Goal: Task Accomplishment & Management: Use online tool/utility

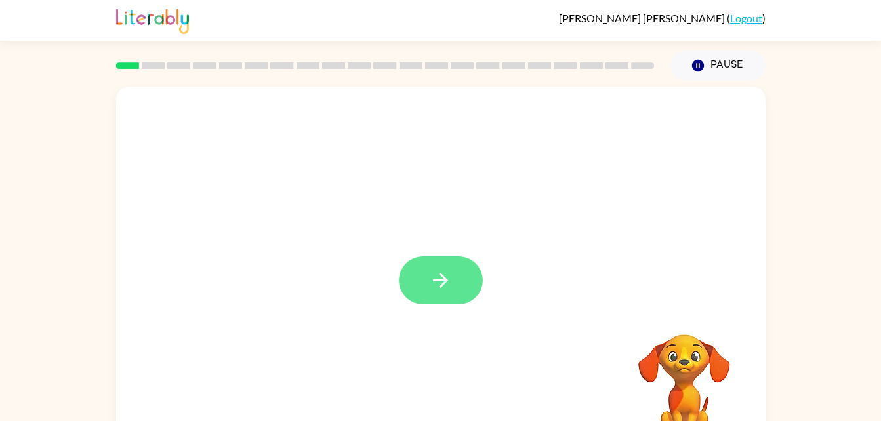
click at [446, 303] on button "button" at bounding box center [441, 281] width 84 height 48
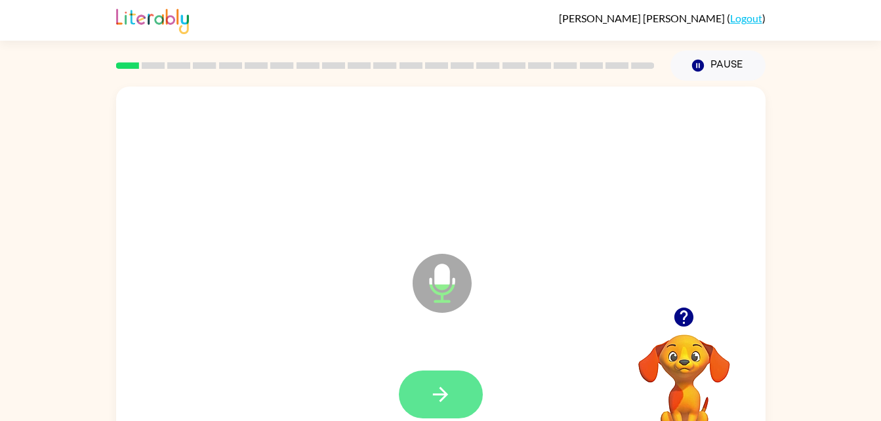
click at [453, 377] on button "button" at bounding box center [441, 395] width 84 height 48
click at [450, 399] on icon "button" at bounding box center [440, 394] width 23 height 23
click at [428, 389] on button "button" at bounding box center [441, 395] width 84 height 48
click at [434, 379] on button "button" at bounding box center [441, 395] width 84 height 48
click at [445, 403] on icon "button" at bounding box center [440, 394] width 23 height 23
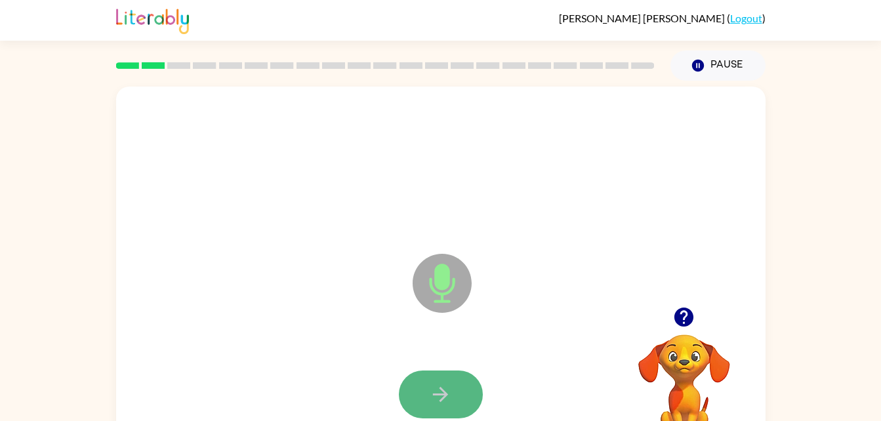
click at [436, 381] on button "button" at bounding box center [441, 395] width 84 height 48
click at [440, 395] on icon "button" at bounding box center [440, 394] width 15 height 15
click at [462, 389] on button "button" at bounding box center [441, 395] width 84 height 48
drag, startPoint x: 463, startPoint y: 385, endPoint x: 455, endPoint y: 389, distance: 9.7
click at [455, 389] on button "button" at bounding box center [441, 395] width 84 height 48
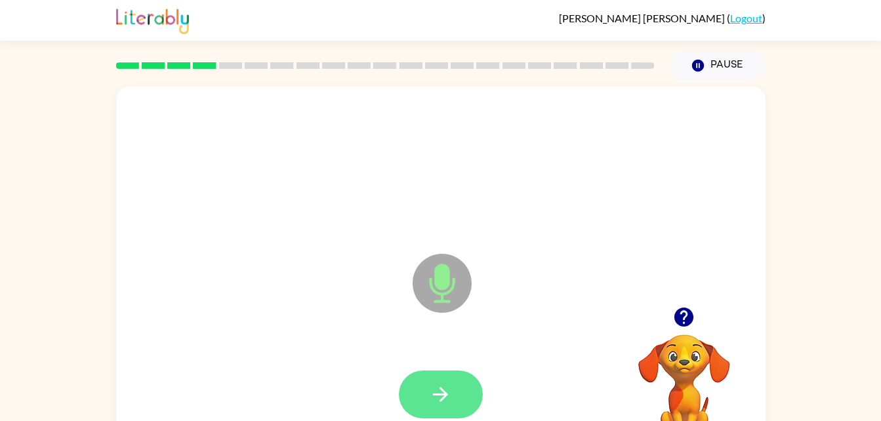
click at [448, 400] on icon "button" at bounding box center [440, 394] width 23 height 23
click at [450, 392] on icon "button" at bounding box center [440, 394] width 23 height 23
click at [497, 385] on div at bounding box center [441, 395] width 624 height 108
click at [446, 394] on icon "button" at bounding box center [440, 394] width 15 height 15
click at [463, 377] on button "button" at bounding box center [441, 395] width 84 height 48
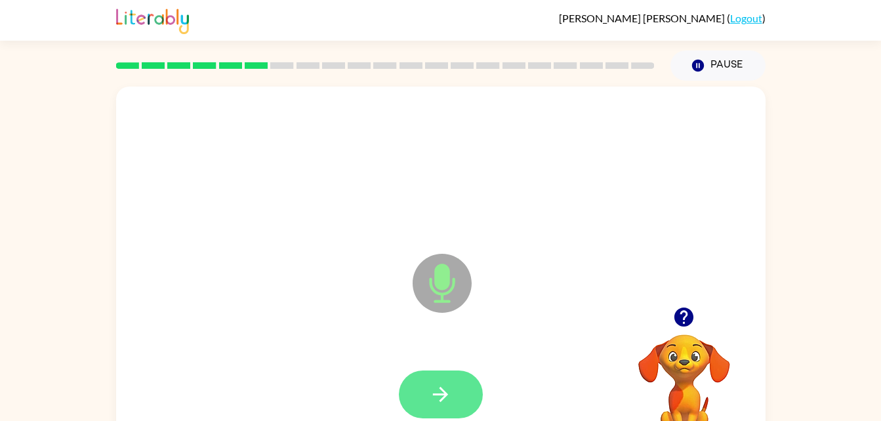
click at [415, 395] on button "button" at bounding box center [441, 395] width 84 height 48
click at [436, 410] on button "button" at bounding box center [441, 395] width 84 height 48
click at [445, 401] on icon "button" at bounding box center [440, 394] width 23 height 23
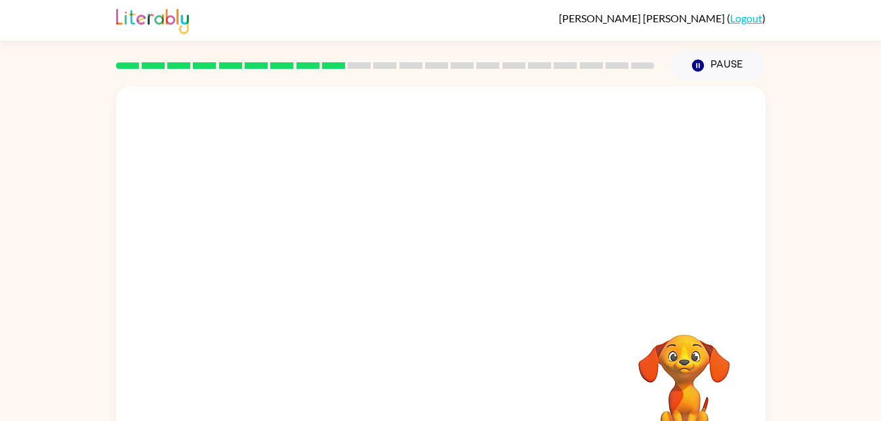
click at [548, 347] on div at bounding box center [441, 395] width 624 height 108
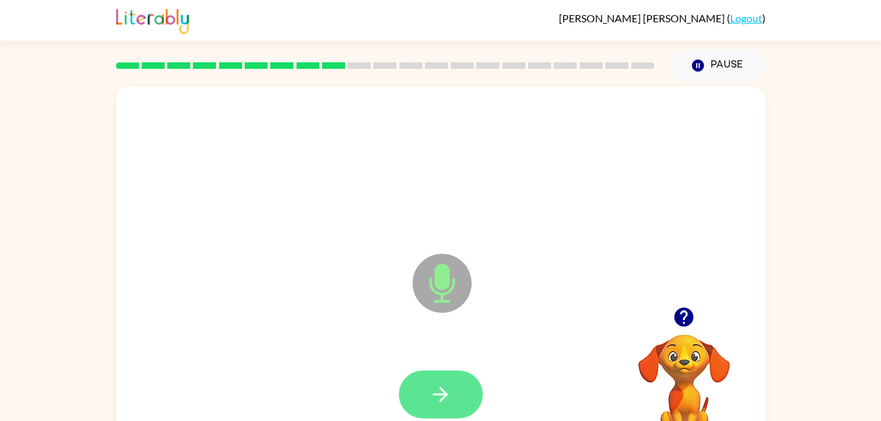
click at [452, 396] on icon "button" at bounding box center [440, 394] width 23 height 23
click at [427, 398] on button "button" at bounding box center [441, 395] width 84 height 48
drag, startPoint x: 427, startPoint y: 398, endPoint x: 349, endPoint y: 317, distance: 112.3
click at [349, 317] on div "Microphone The Microphone is here when it is your turn to talk" at bounding box center [441, 274] width 650 height 375
click at [450, 402] on icon "button" at bounding box center [440, 394] width 23 height 23
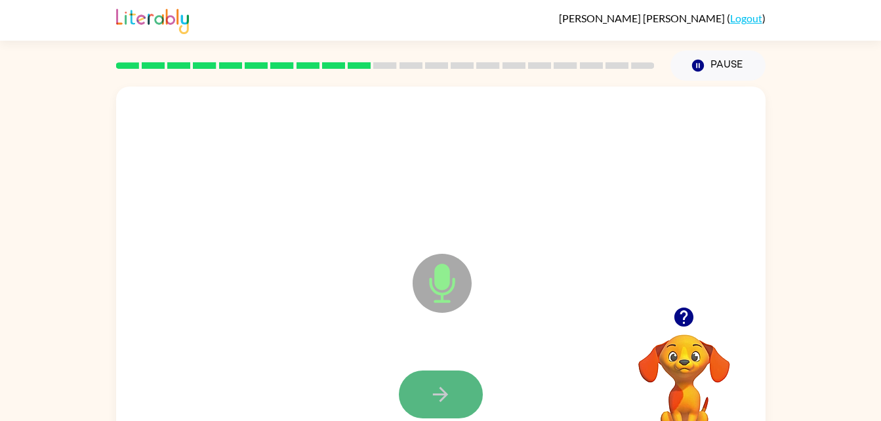
click at [421, 381] on button "button" at bounding box center [441, 395] width 84 height 48
drag, startPoint x: 421, startPoint y: 381, endPoint x: 354, endPoint y: 305, distance: 102.3
click at [354, 305] on div "Microphone The Microphone is here when it is your turn to talk" at bounding box center [441, 274] width 650 height 375
click at [444, 377] on button "button" at bounding box center [441, 395] width 84 height 48
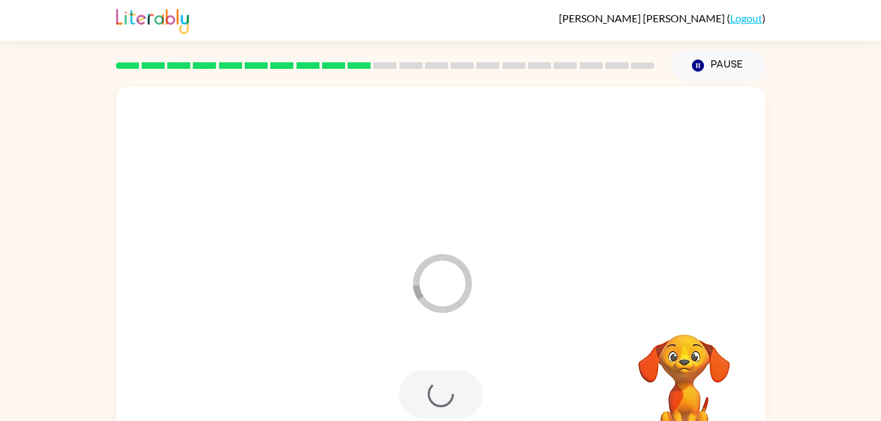
click at [450, 380] on div at bounding box center [441, 395] width 84 height 48
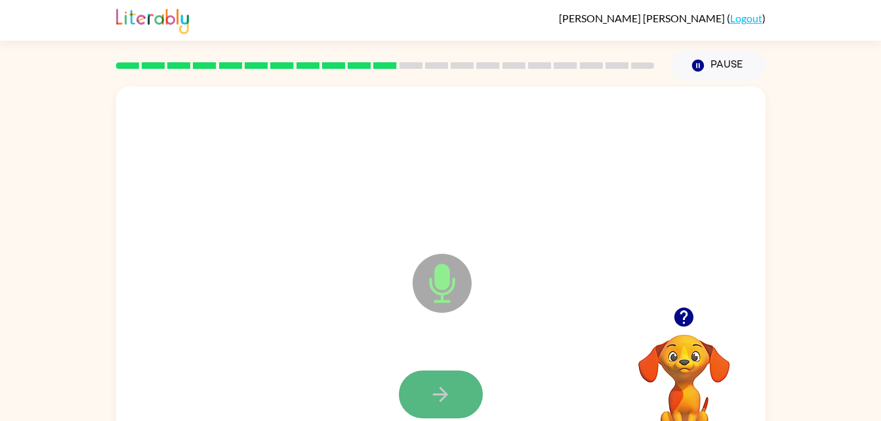
click at [453, 404] on button "button" at bounding box center [441, 395] width 84 height 48
click at [453, 404] on div at bounding box center [441, 395] width 624 height 108
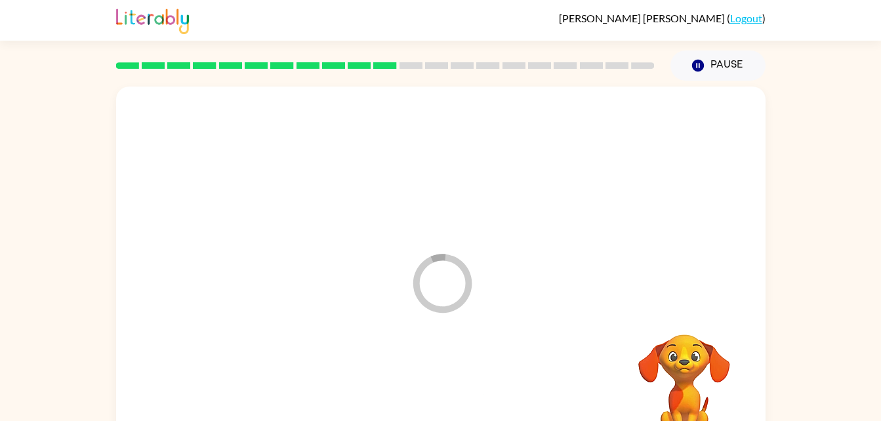
click at [453, 404] on div at bounding box center [441, 395] width 624 height 108
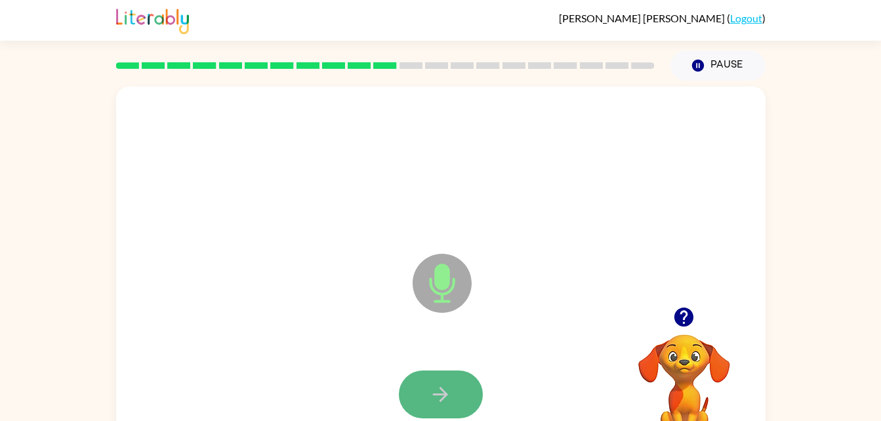
click at [421, 383] on button "button" at bounding box center [441, 395] width 84 height 48
click at [442, 387] on icon "button" at bounding box center [440, 394] width 23 height 23
click at [441, 387] on icon "button" at bounding box center [440, 394] width 23 height 23
click at [442, 383] on icon "button" at bounding box center [440, 394] width 23 height 23
click at [448, 405] on icon "button" at bounding box center [440, 394] width 23 height 23
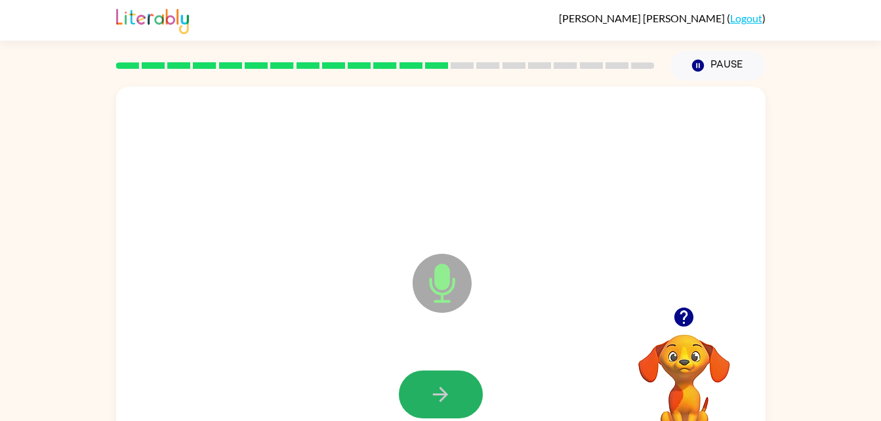
click at [448, 405] on icon "button" at bounding box center [440, 394] width 23 height 23
click at [373, 400] on div at bounding box center [441, 395] width 624 height 108
click at [446, 404] on icon "button" at bounding box center [440, 394] width 23 height 23
click at [431, 388] on icon "button" at bounding box center [440, 394] width 23 height 23
drag, startPoint x: 435, startPoint y: 400, endPoint x: 427, endPoint y: 394, distance: 10.8
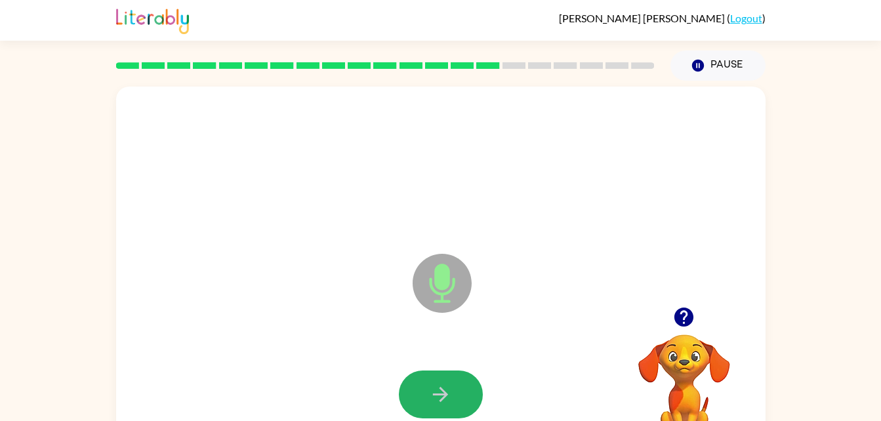
click at [427, 394] on button "button" at bounding box center [441, 395] width 84 height 48
drag, startPoint x: 426, startPoint y: 394, endPoint x: 422, endPoint y: 387, distance: 8.2
click at [422, 387] on button "button" at bounding box center [441, 395] width 84 height 48
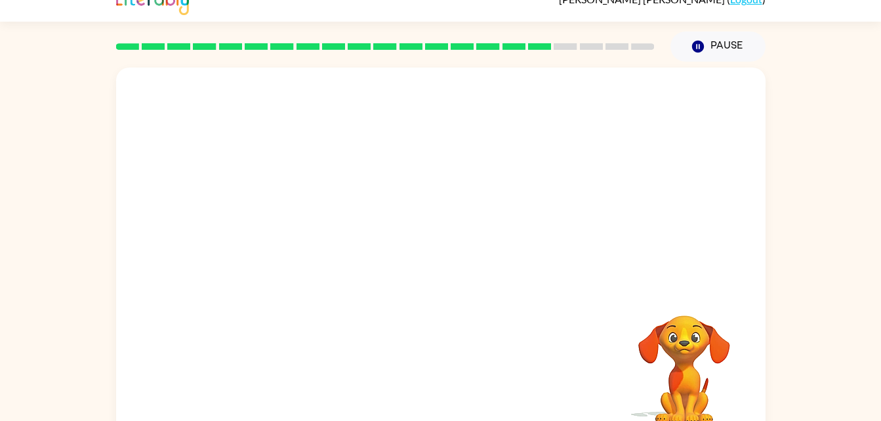
scroll to position [40, 0]
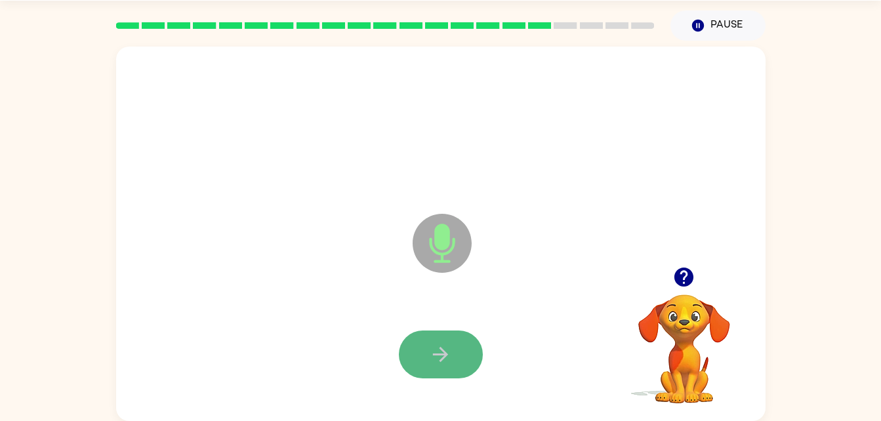
click at [431, 364] on icon "button" at bounding box center [440, 354] width 23 height 23
drag, startPoint x: 431, startPoint y: 364, endPoint x: 279, endPoint y: 287, distance: 170.0
click at [279, 287] on div "Microphone The Microphone is here when it is your turn to talk" at bounding box center [441, 234] width 650 height 375
click at [432, 356] on icon "button" at bounding box center [440, 354] width 23 height 23
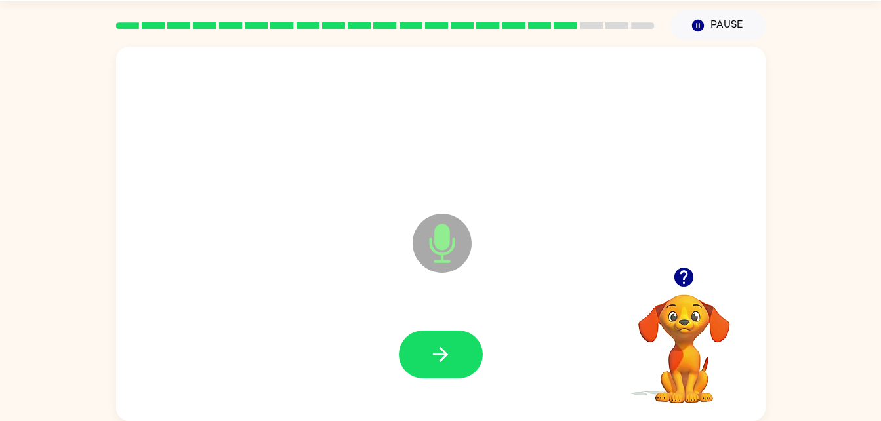
drag, startPoint x: 432, startPoint y: 356, endPoint x: 345, endPoint y: 297, distance: 104.9
click at [345, 297] on div "Microphone The Microphone is here when it is your turn to talk" at bounding box center [441, 234] width 650 height 375
click at [446, 378] on button "button" at bounding box center [441, 355] width 84 height 48
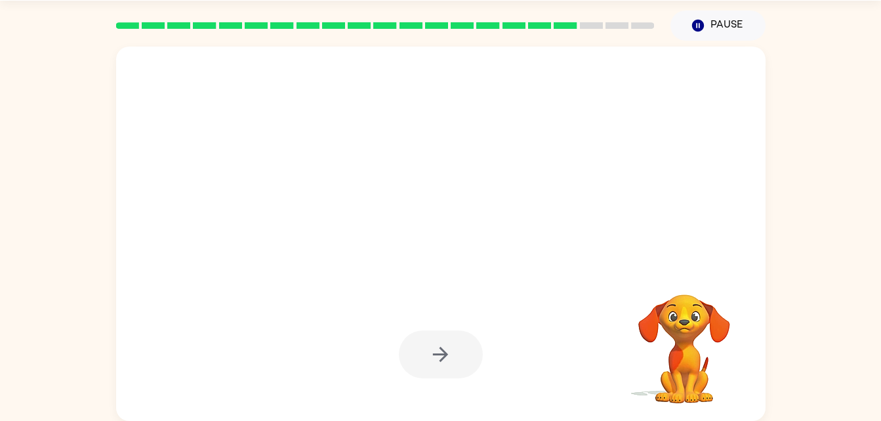
click at [431, 389] on div at bounding box center [441, 355] width 624 height 108
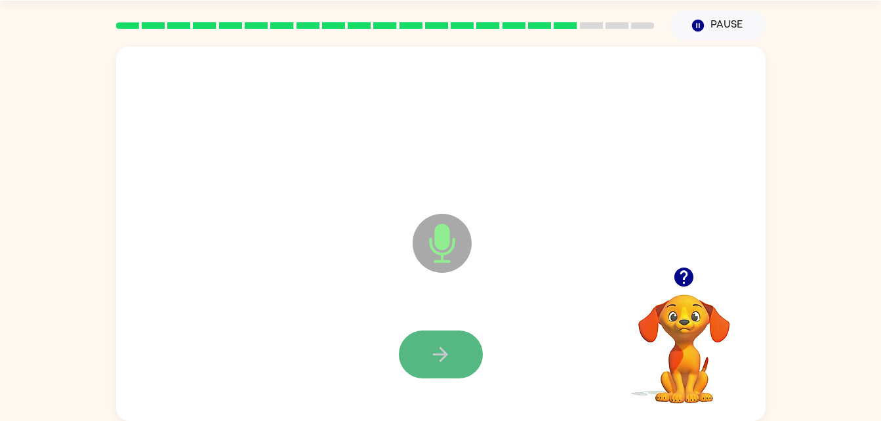
click at [427, 356] on button "button" at bounding box center [441, 355] width 84 height 48
click at [427, 363] on button "button" at bounding box center [441, 355] width 84 height 48
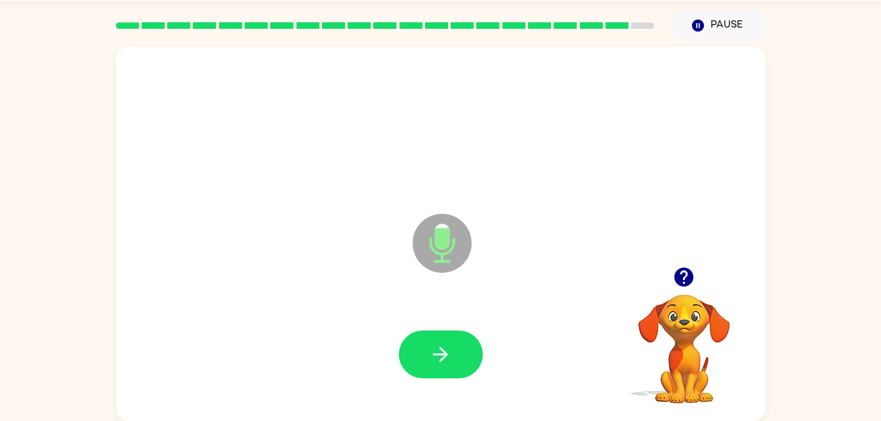
drag, startPoint x: 427, startPoint y: 363, endPoint x: 684, endPoint y: 116, distance: 356.5
click at [684, 116] on div at bounding box center [441, 127] width 624 height 108
click at [347, 412] on div "Microphone The Microphone is here when it is your turn to talk" at bounding box center [441, 234] width 650 height 375
click at [438, 354] on icon "button" at bounding box center [440, 354] width 15 height 15
click at [322, 233] on div "Microphone The Microphone is here when it is your turn to talk" at bounding box center [409, 210] width 561 height 47
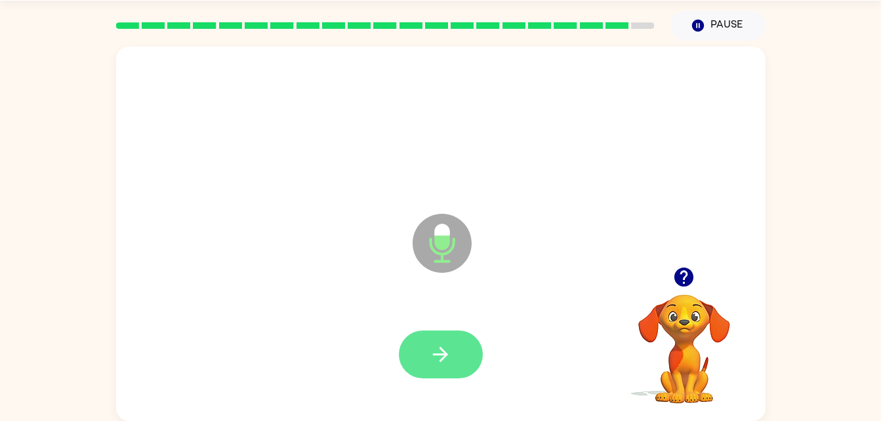
click at [444, 335] on button "button" at bounding box center [441, 355] width 84 height 48
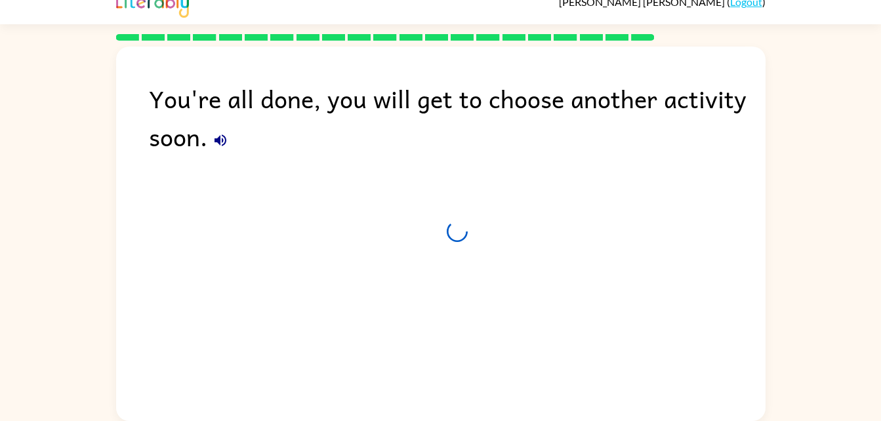
scroll to position [16, 0]
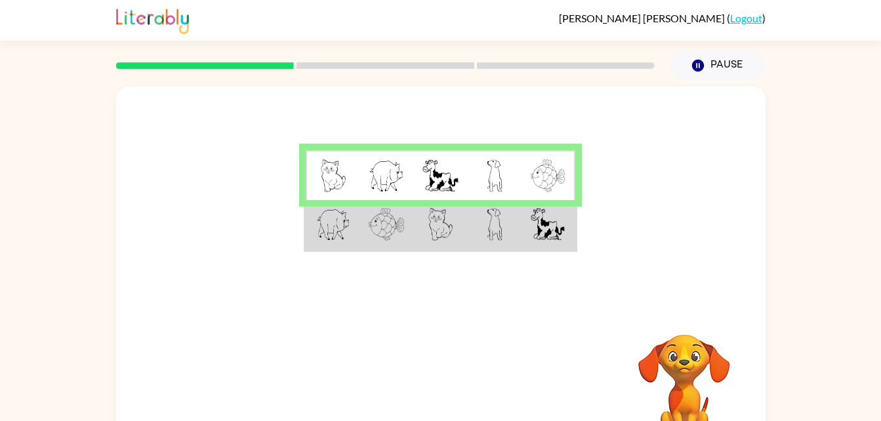
click at [552, 186] on img at bounding box center [548, 175] width 34 height 33
click at [502, 236] on img at bounding box center [495, 224] width 16 height 33
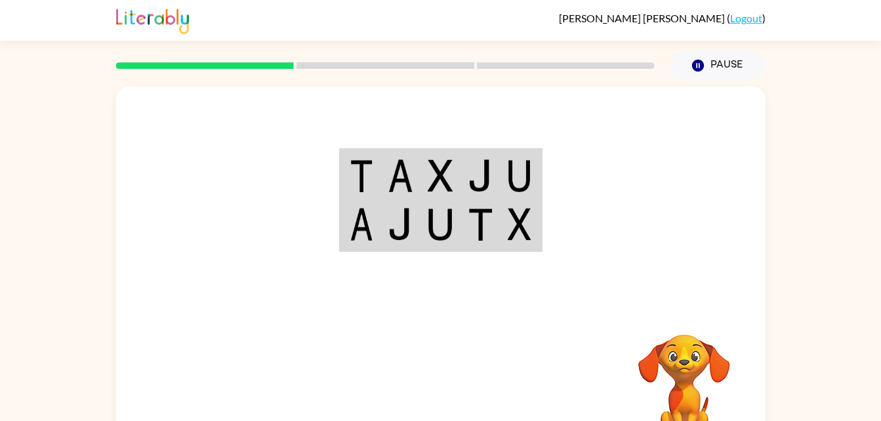
click at [428, 301] on div at bounding box center [441, 197] width 650 height 221
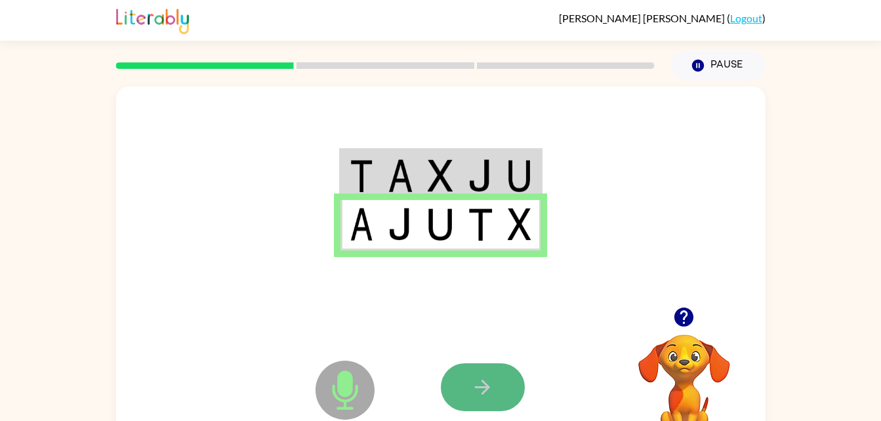
click at [479, 391] on icon "button" at bounding box center [482, 387] width 23 height 23
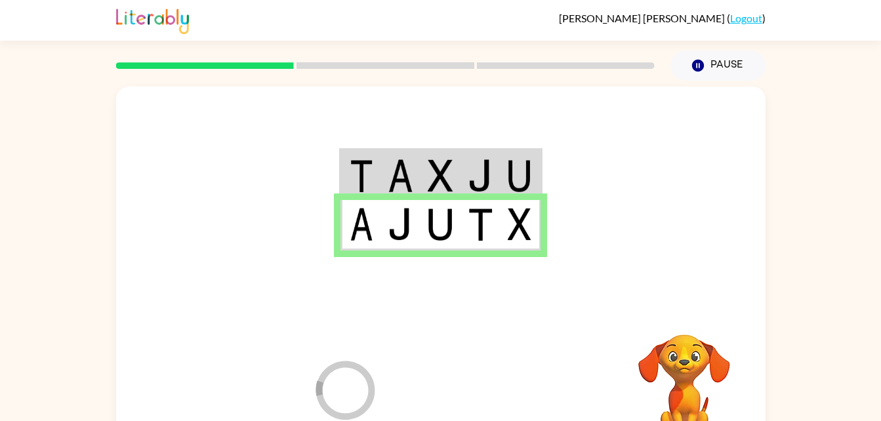
click at [479, 391] on div at bounding box center [538, 388] width 194 height 148
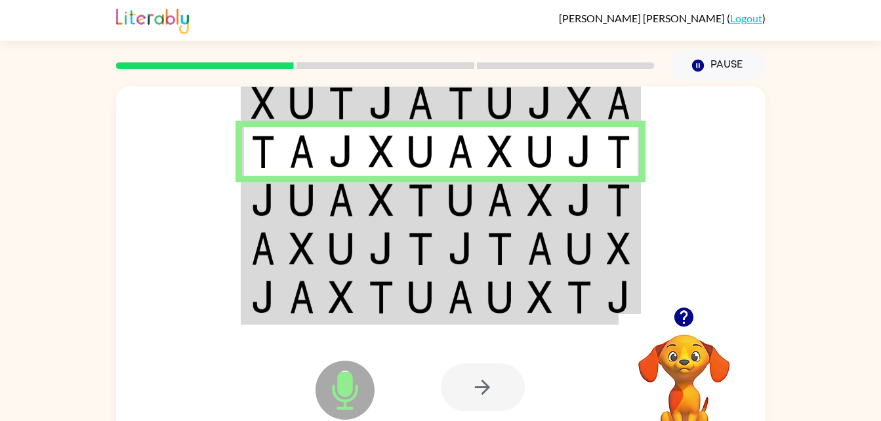
click at [484, 392] on div at bounding box center [483, 388] width 84 height 48
drag, startPoint x: 484, startPoint y: 392, endPoint x: 464, endPoint y: 223, distance: 169.8
click at [464, 223] on div "Microphone The Microphone is here when it is your turn to talk Your browser mus…" at bounding box center [441, 274] width 650 height 375
click at [469, 196] on img at bounding box center [460, 200] width 25 height 33
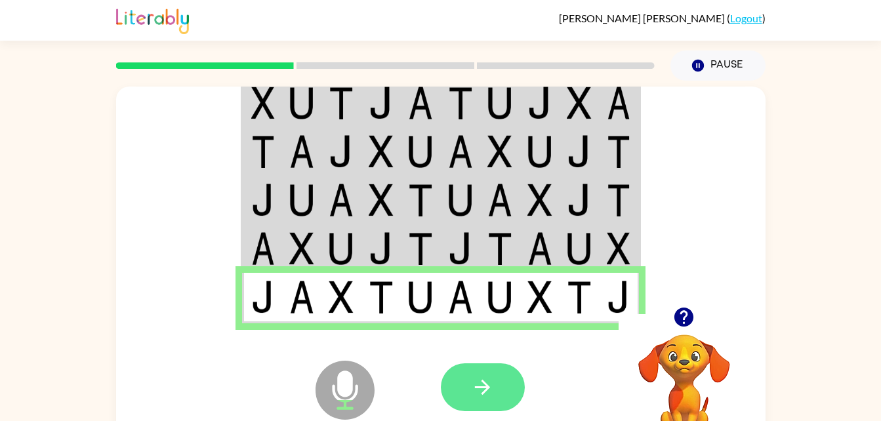
click at [498, 395] on button "button" at bounding box center [483, 388] width 84 height 48
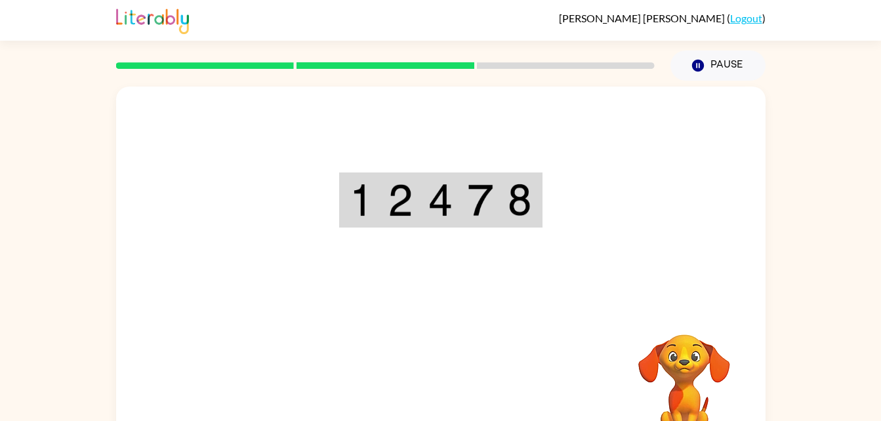
click at [544, 358] on div "Your browser must support playing .mp4 files to use Literably. Please try using…" at bounding box center [441, 274] width 650 height 375
click at [515, 282] on div at bounding box center [441, 197] width 650 height 221
click at [525, 241] on div at bounding box center [441, 197] width 650 height 221
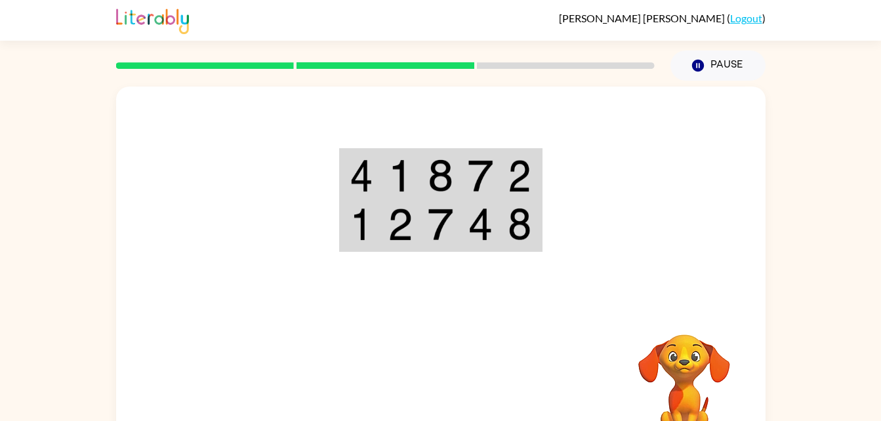
click at [478, 228] on img at bounding box center [480, 224] width 25 height 33
click at [528, 204] on td at bounding box center [521, 225] width 40 height 51
click at [484, 239] on img at bounding box center [480, 224] width 25 height 33
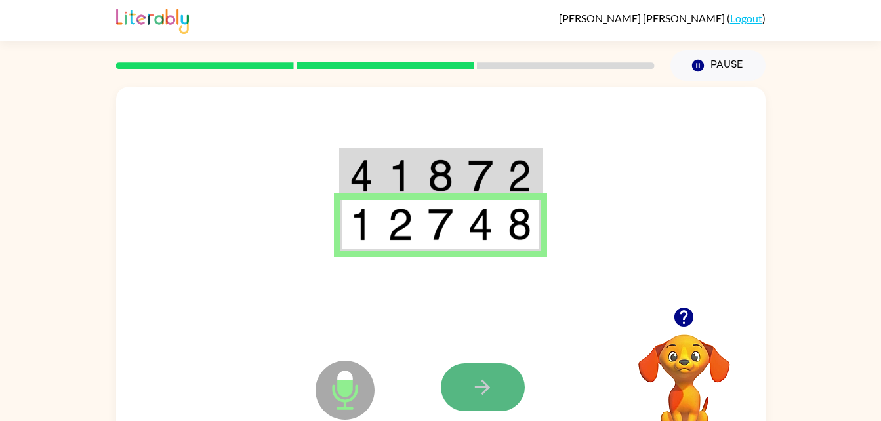
click at [453, 394] on button "button" at bounding box center [483, 388] width 84 height 48
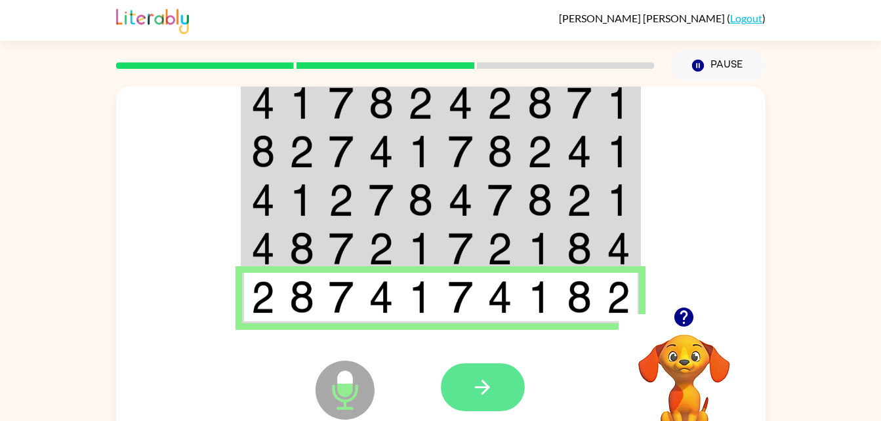
click at [502, 389] on button "button" at bounding box center [483, 388] width 84 height 48
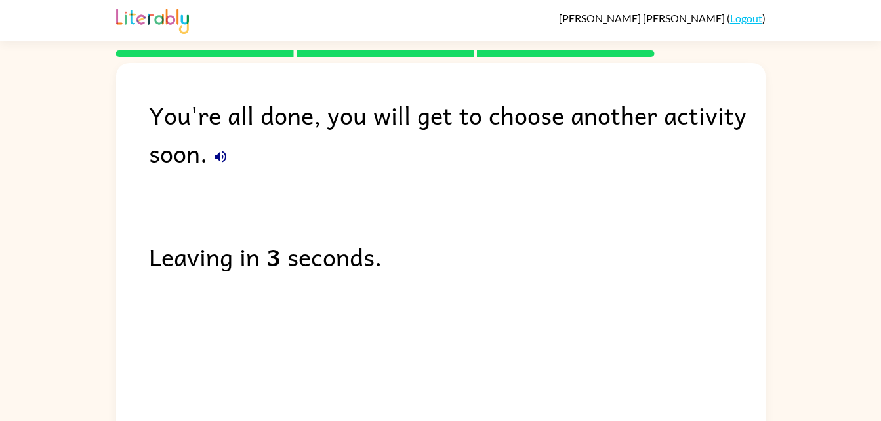
click at [784, 177] on div "You're all done, you will get to choose another activity soon. Leaving in 3 sec…" at bounding box center [440, 247] width 881 height 381
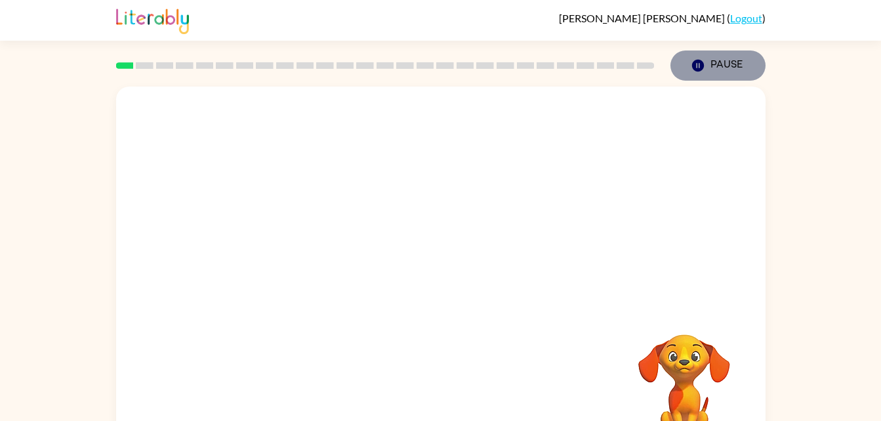
click at [730, 72] on button "Pause Pause" at bounding box center [718, 66] width 95 height 30
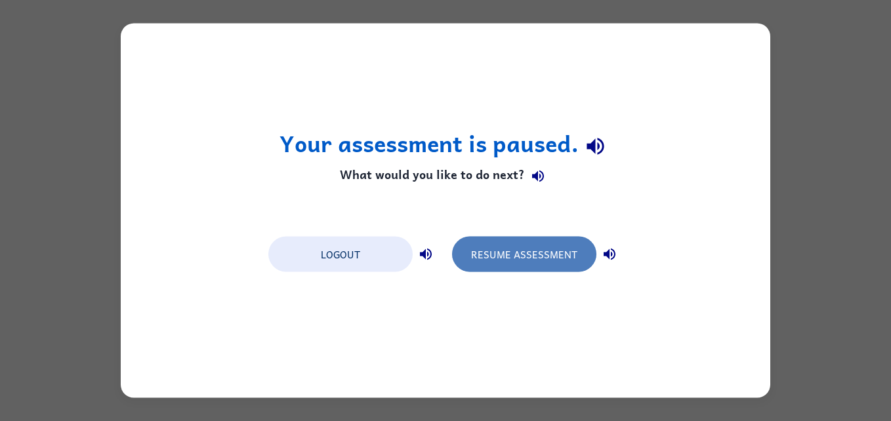
click at [557, 255] on button "Resume Assessment" at bounding box center [524, 254] width 144 height 35
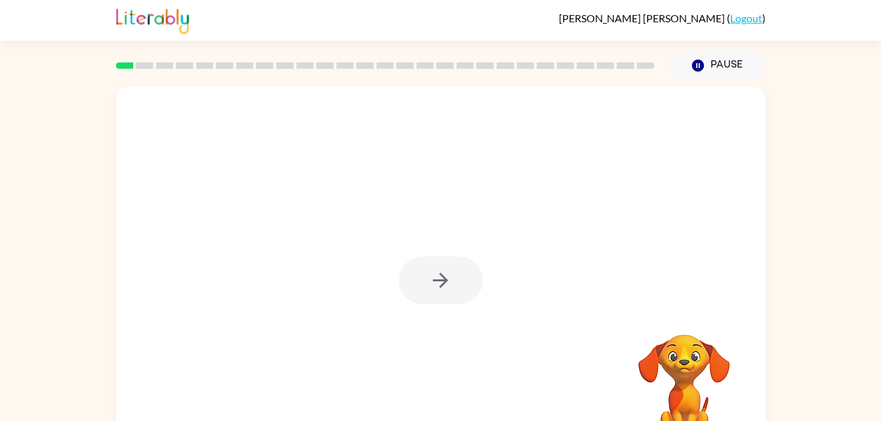
click at [444, 280] on div at bounding box center [441, 281] width 84 height 48
click at [444, 280] on icon "button" at bounding box center [440, 280] width 15 height 15
click at [444, 280] on div at bounding box center [441, 274] width 650 height 375
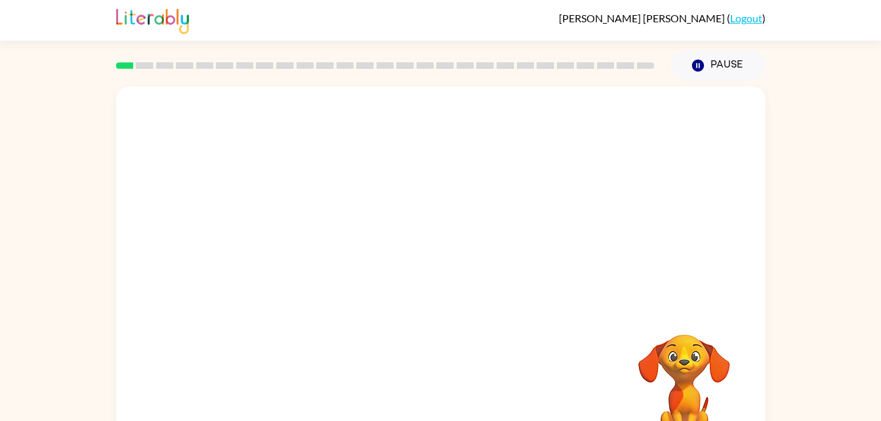
click at [444, 280] on div at bounding box center [441, 274] width 650 height 375
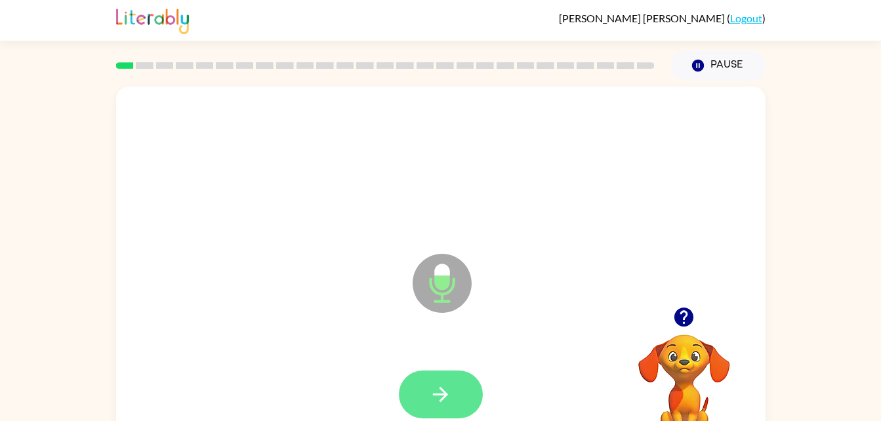
click at [454, 398] on button "button" at bounding box center [441, 395] width 84 height 48
click at [443, 402] on icon "button" at bounding box center [440, 394] width 23 height 23
click at [457, 406] on button "button" at bounding box center [441, 395] width 84 height 48
click at [452, 389] on icon "button" at bounding box center [440, 394] width 23 height 23
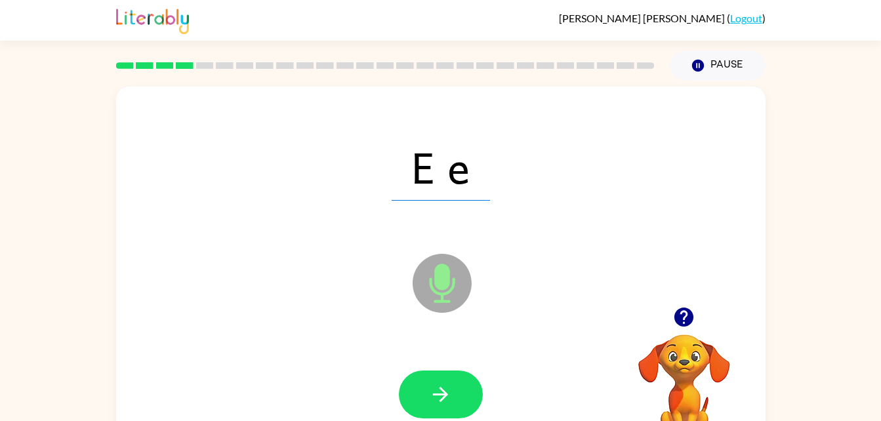
click at [432, 361] on div at bounding box center [441, 395] width 624 height 108
click at [458, 385] on button "button" at bounding box center [441, 395] width 84 height 48
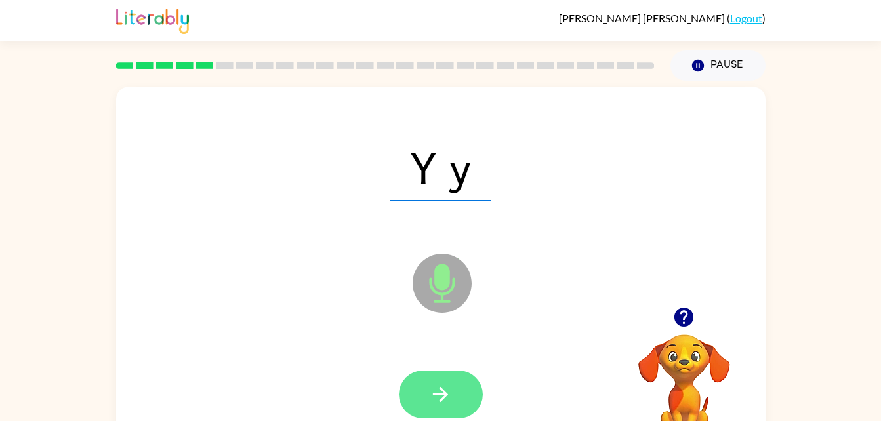
click at [448, 406] on icon "button" at bounding box center [440, 394] width 23 height 23
click at [445, 405] on icon "button" at bounding box center [440, 394] width 23 height 23
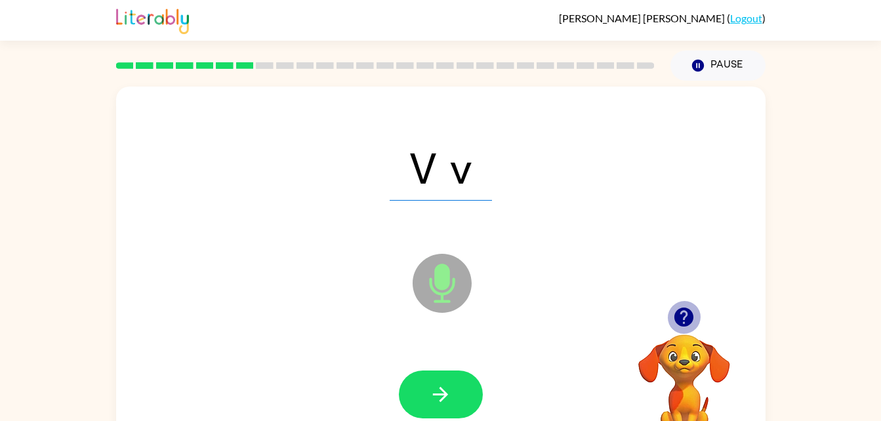
click at [681, 311] on icon "button" at bounding box center [684, 317] width 19 height 19
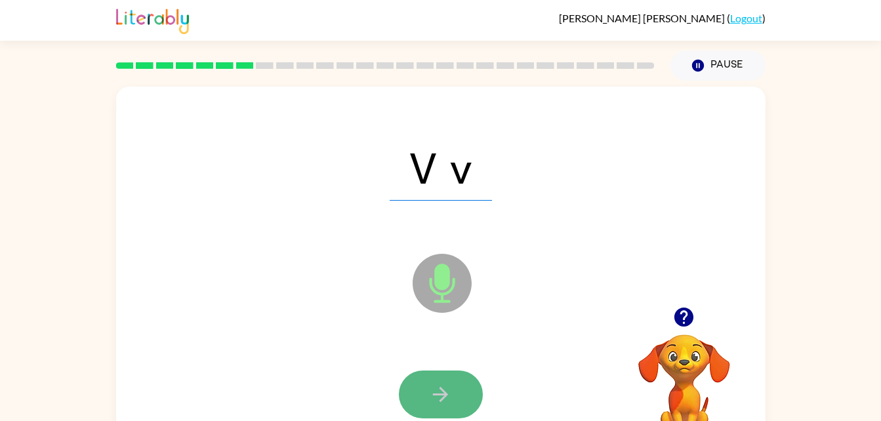
click at [462, 379] on button "button" at bounding box center [441, 395] width 84 height 48
click at [454, 386] on button "button" at bounding box center [441, 395] width 84 height 48
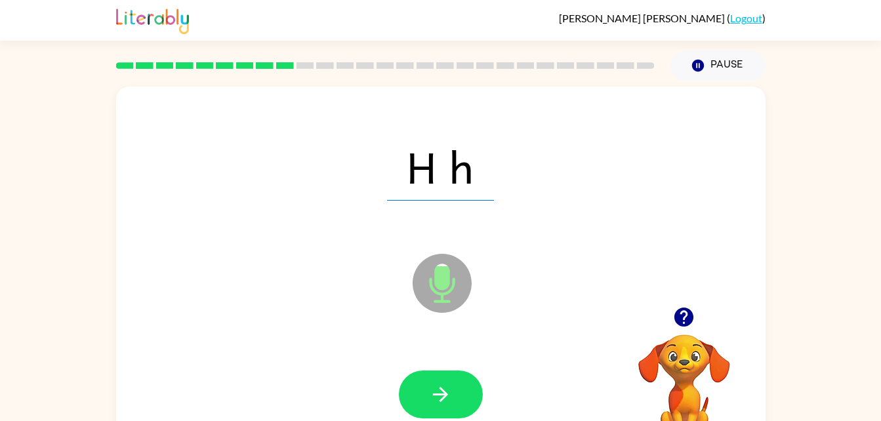
click at [285, 108] on div "H h Microphone The Microphone is here when it is your turn to talk" at bounding box center [441, 274] width 650 height 375
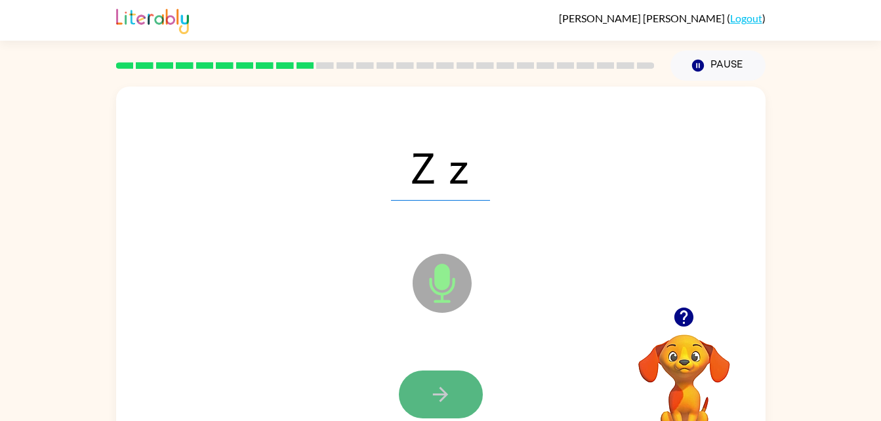
click at [444, 402] on icon "button" at bounding box center [440, 394] width 23 height 23
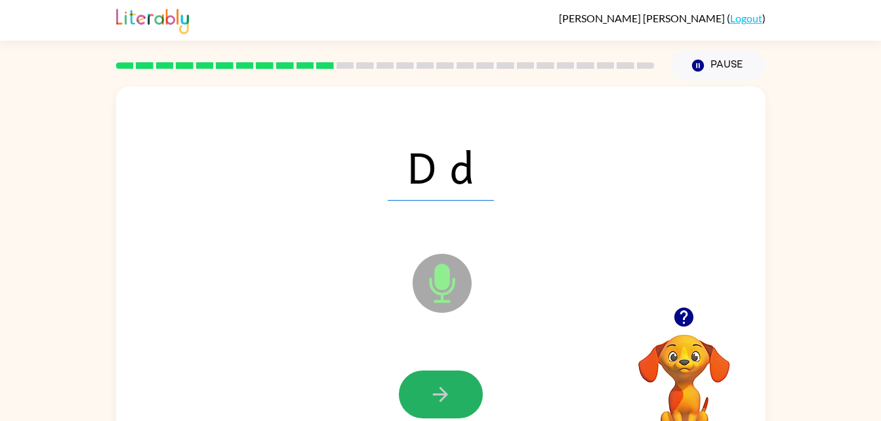
click at [444, 402] on icon "button" at bounding box center [440, 394] width 23 height 23
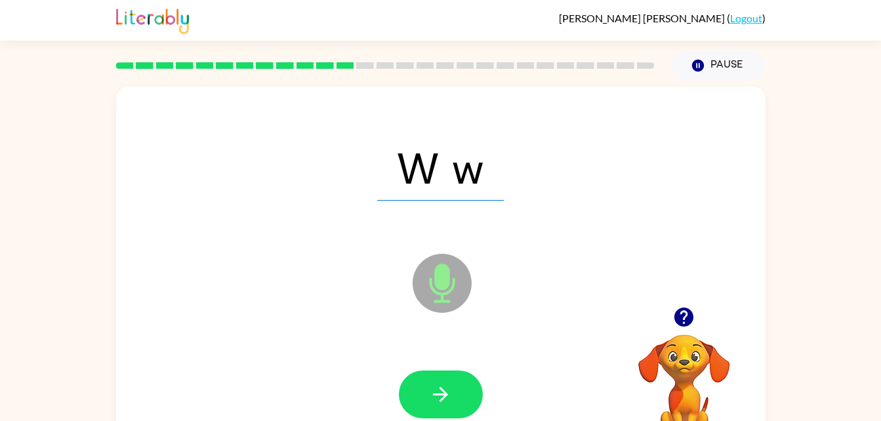
drag, startPoint x: 434, startPoint y: 387, endPoint x: 354, endPoint y: 301, distance: 116.6
click at [354, 301] on div "W w Microphone The Microphone is here when it is your turn to talk" at bounding box center [441, 274] width 650 height 375
click at [430, 383] on icon "button" at bounding box center [440, 394] width 23 height 23
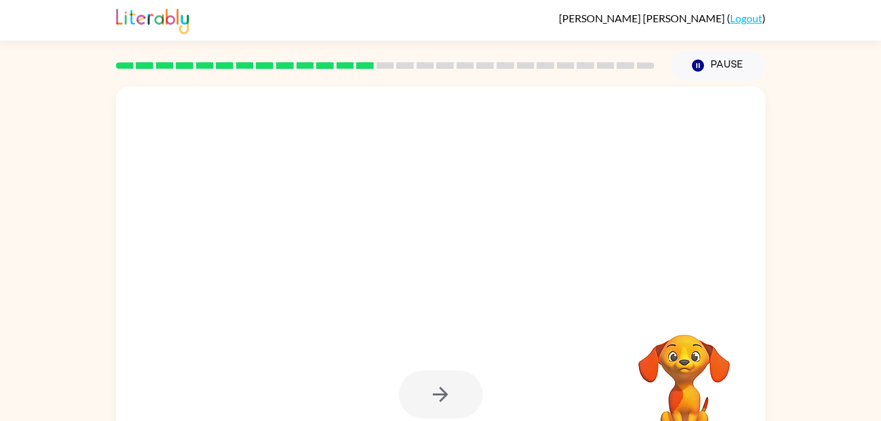
click at [430, 383] on div at bounding box center [441, 395] width 84 height 48
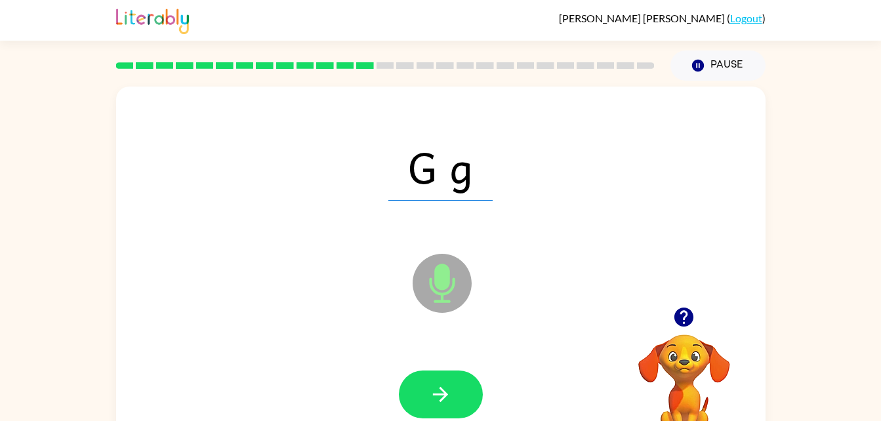
click at [430, 383] on icon "button" at bounding box center [440, 394] width 23 height 23
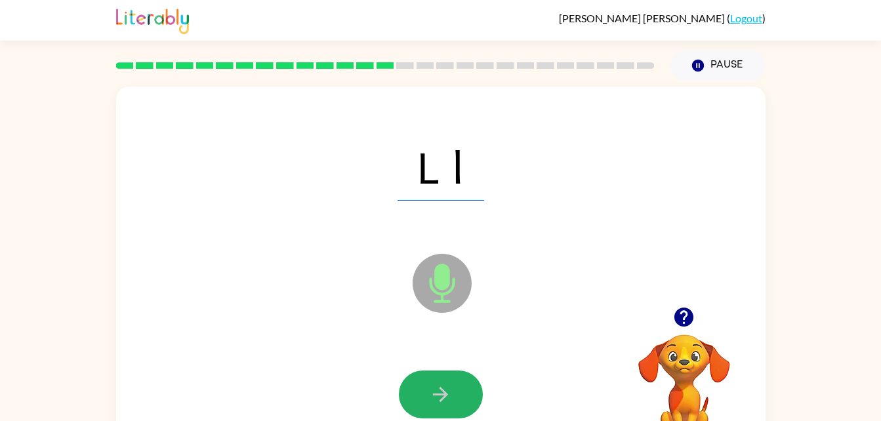
click at [430, 383] on icon "button" at bounding box center [440, 394] width 23 height 23
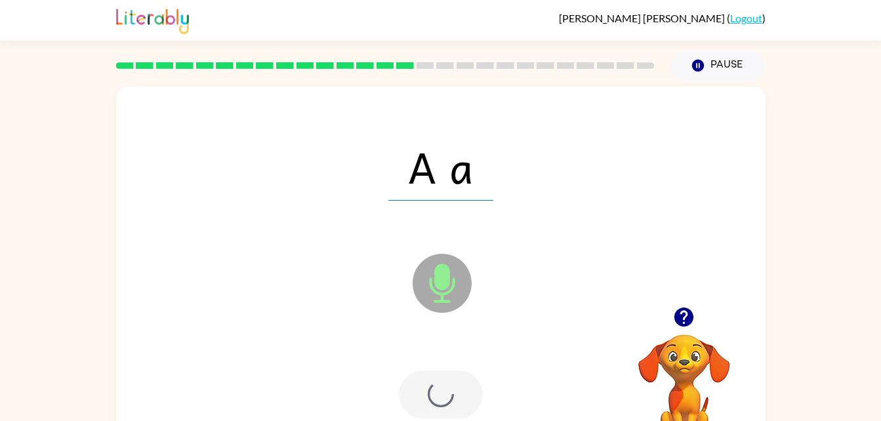
click at [430, 383] on div at bounding box center [441, 395] width 84 height 48
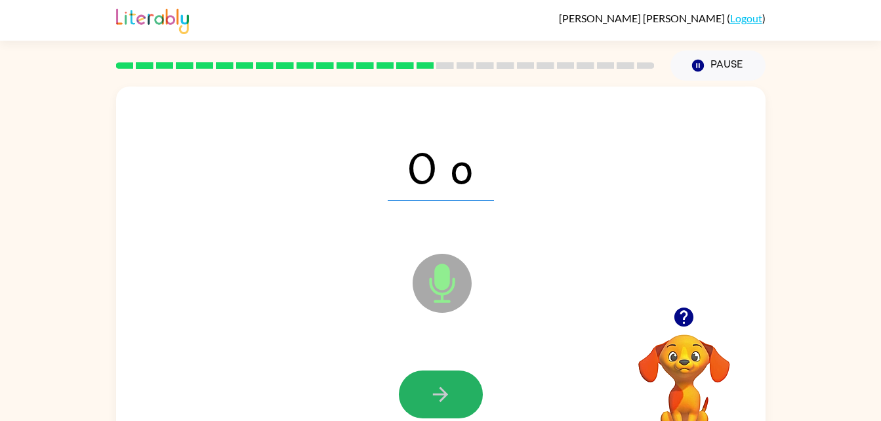
click at [430, 383] on icon "button" at bounding box center [440, 394] width 23 height 23
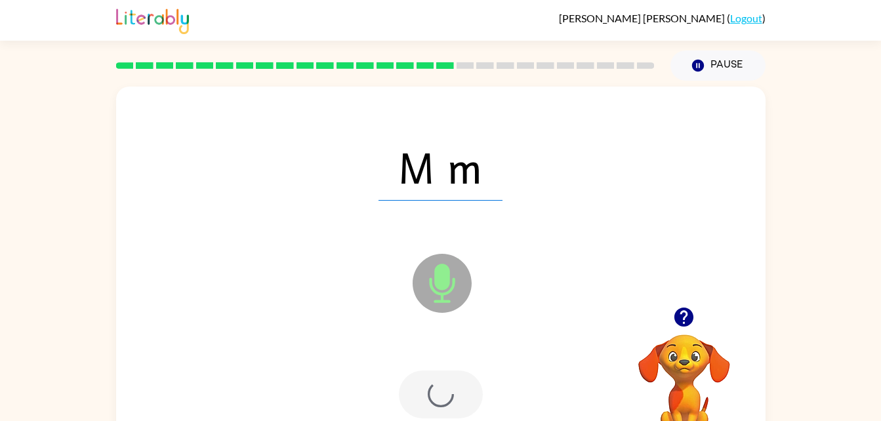
click at [430, 383] on div at bounding box center [441, 395] width 84 height 48
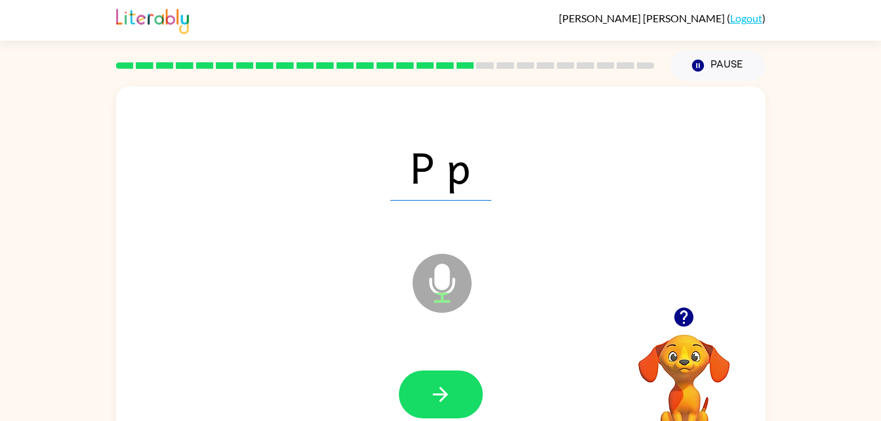
click at [430, 383] on icon "button" at bounding box center [440, 394] width 23 height 23
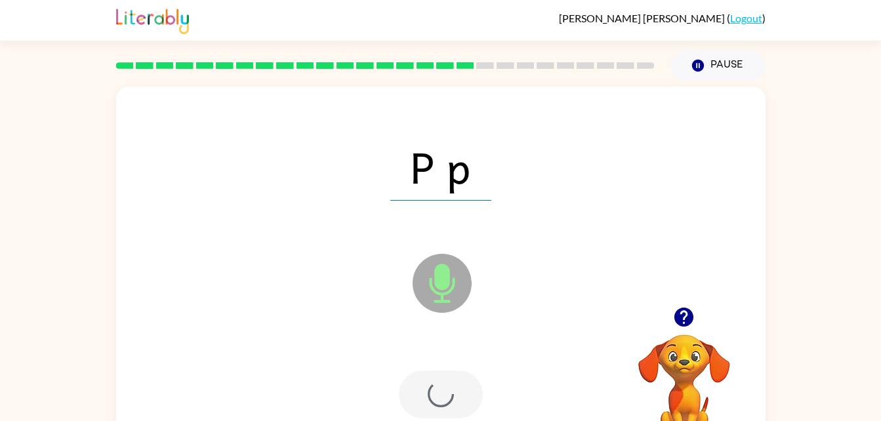
click at [430, 383] on div at bounding box center [441, 395] width 84 height 48
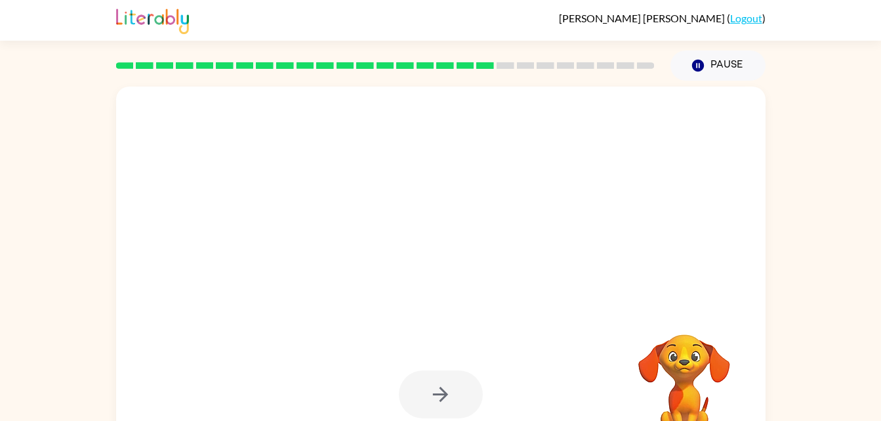
click at [430, 383] on div at bounding box center [441, 395] width 84 height 48
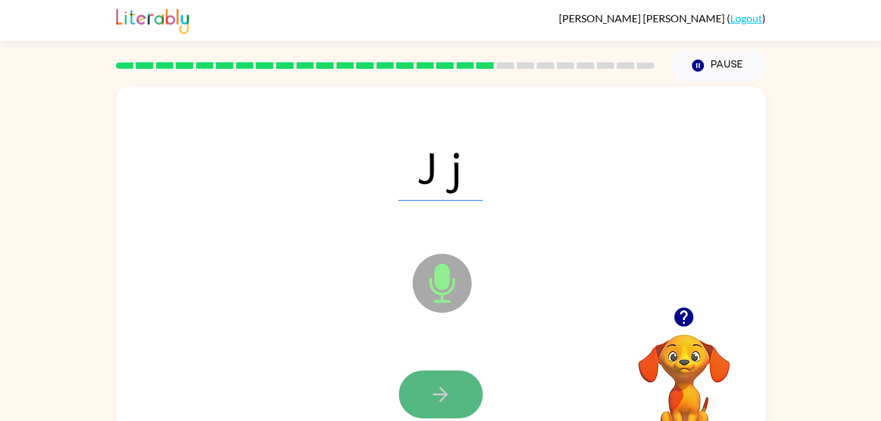
click at [436, 377] on button "button" at bounding box center [441, 395] width 84 height 48
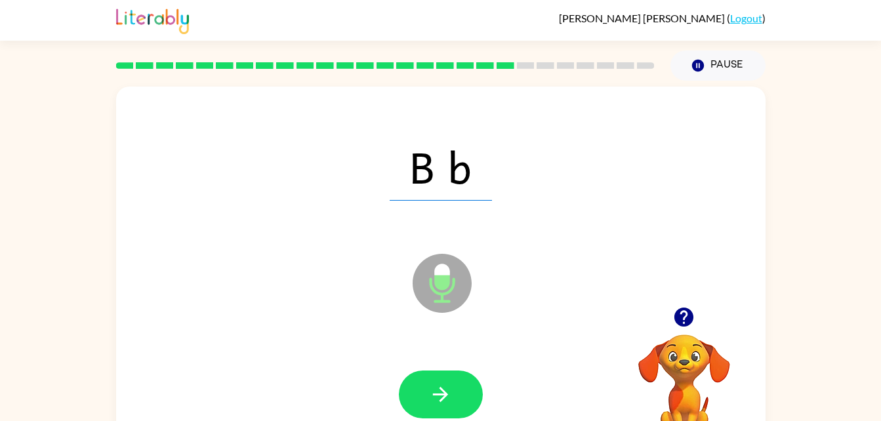
drag, startPoint x: 435, startPoint y: 371, endPoint x: 365, endPoint y: 276, distance: 118.8
click at [365, 276] on div "B b Microphone The Microphone is here when it is your turn to talk" at bounding box center [441, 274] width 650 height 375
click at [471, 396] on button "button" at bounding box center [441, 395] width 84 height 48
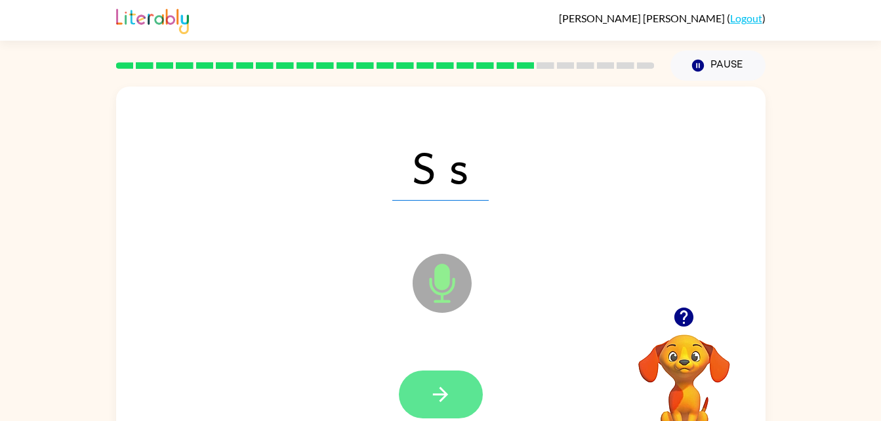
click at [414, 392] on button "button" at bounding box center [441, 395] width 84 height 48
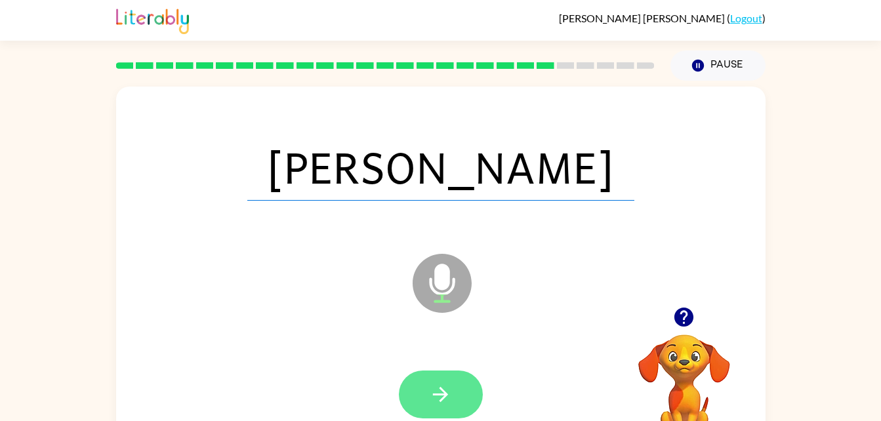
click at [414, 408] on button "button" at bounding box center [441, 395] width 84 height 48
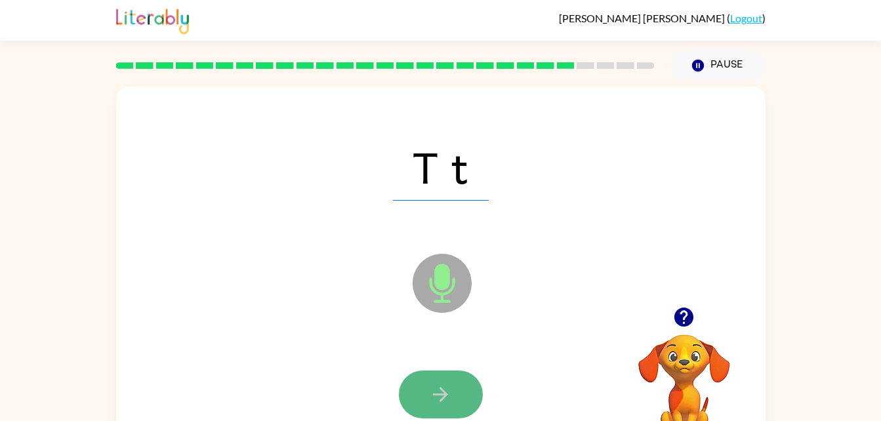
click at [425, 400] on button "button" at bounding box center [441, 395] width 84 height 48
click at [424, 398] on button "button" at bounding box center [441, 395] width 84 height 48
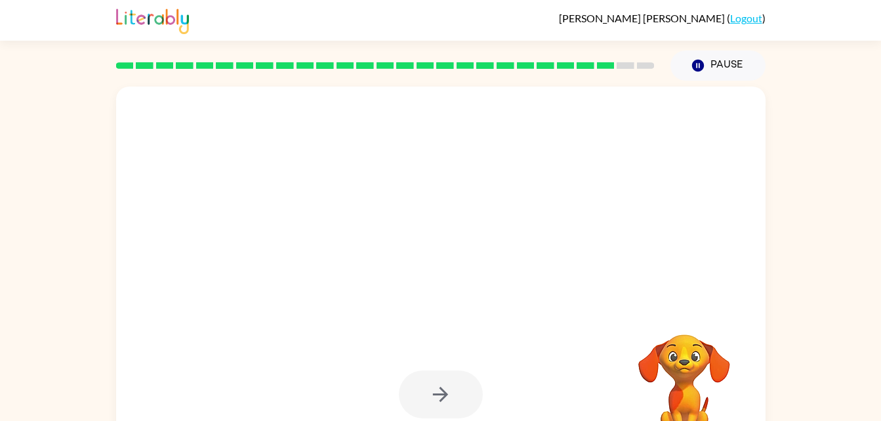
click at [422, 400] on div at bounding box center [441, 395] width 84 height 48
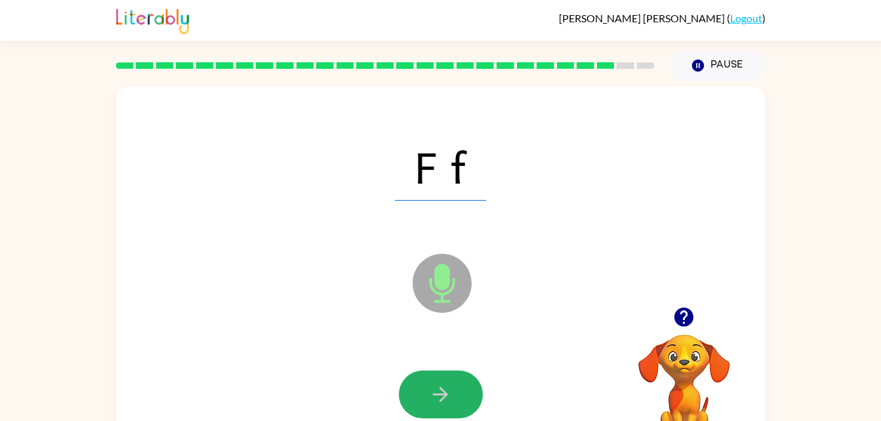
click at [422, 400] on button "button" at bounding box center [441, 395] width 84 height 48
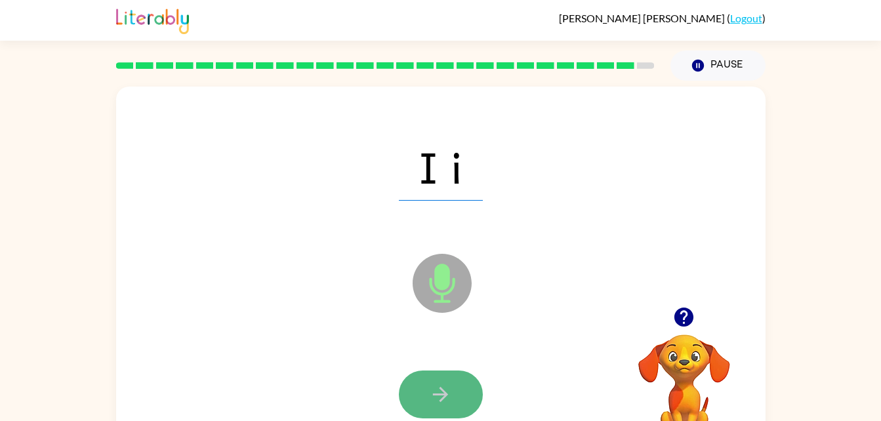
click at [425, 407] on button "button" at bounding box center [441, 395] width 84 height 48
